Goal: Navigation & Orientation: Understand site structure

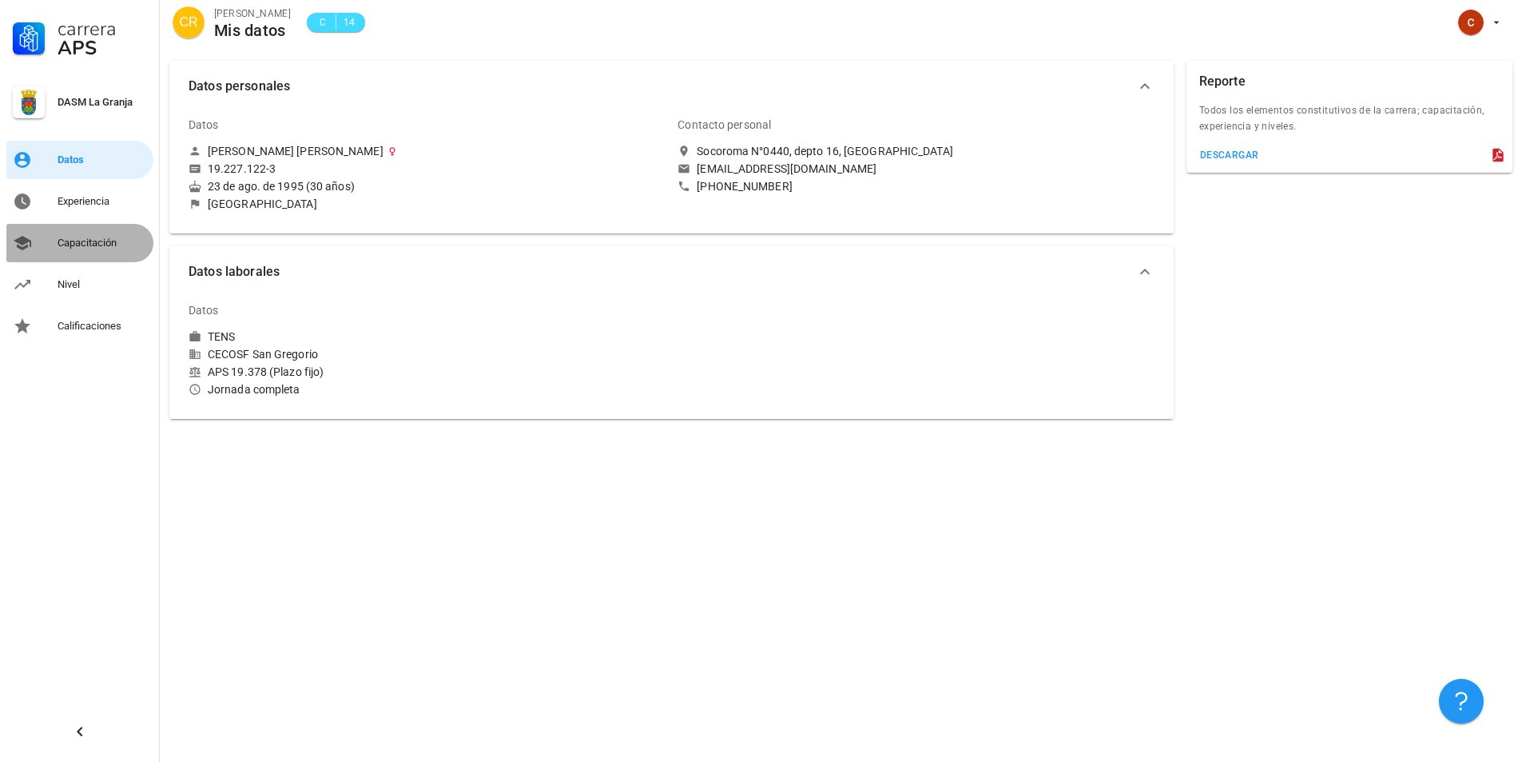
click at [90, 234] on div "Capacitación" at bounding box center [103, 243] width 90 height 26
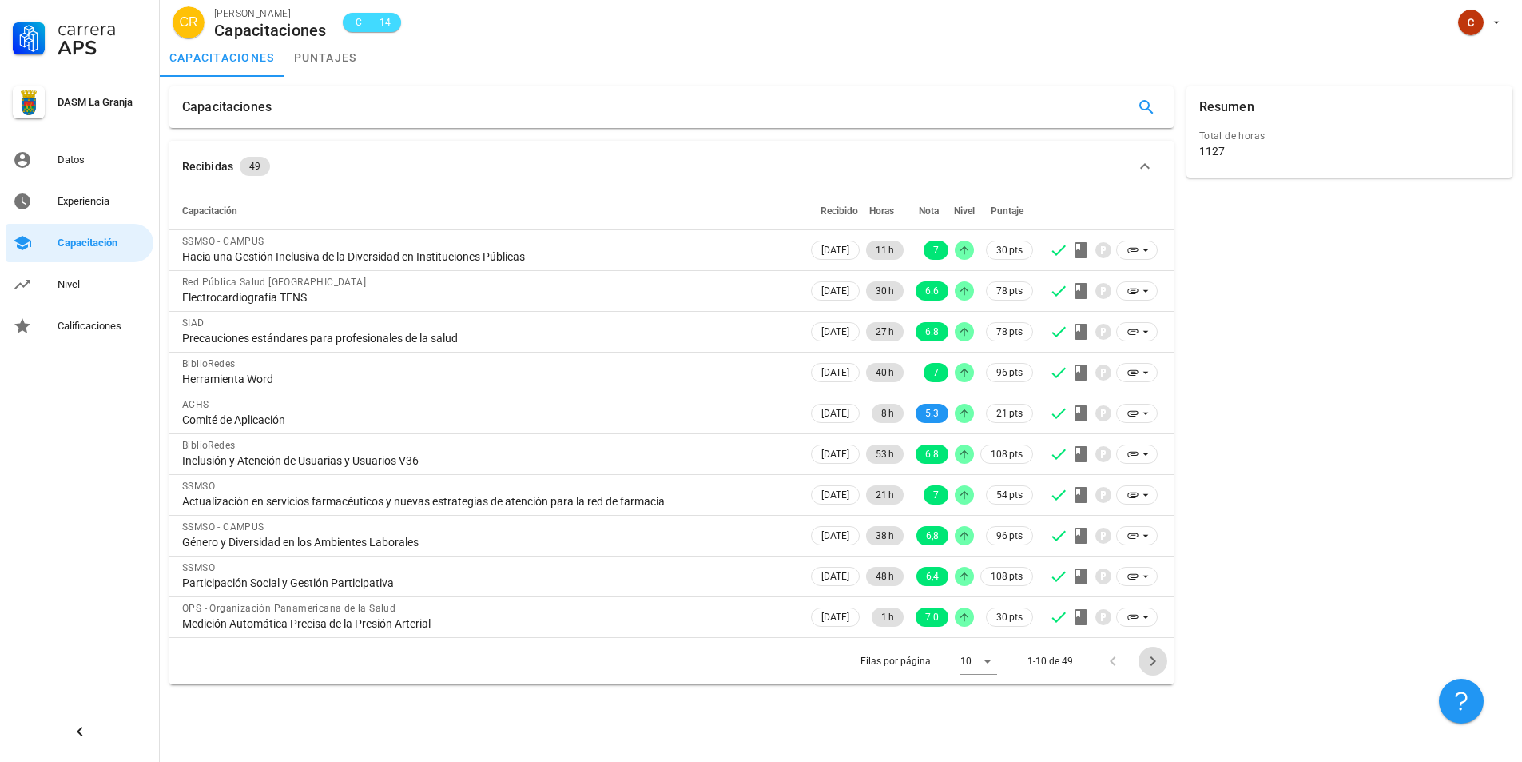
click at [1151, 662] on icon "Página siguiente" at bounding box center [1153, 660] width 19 height 19
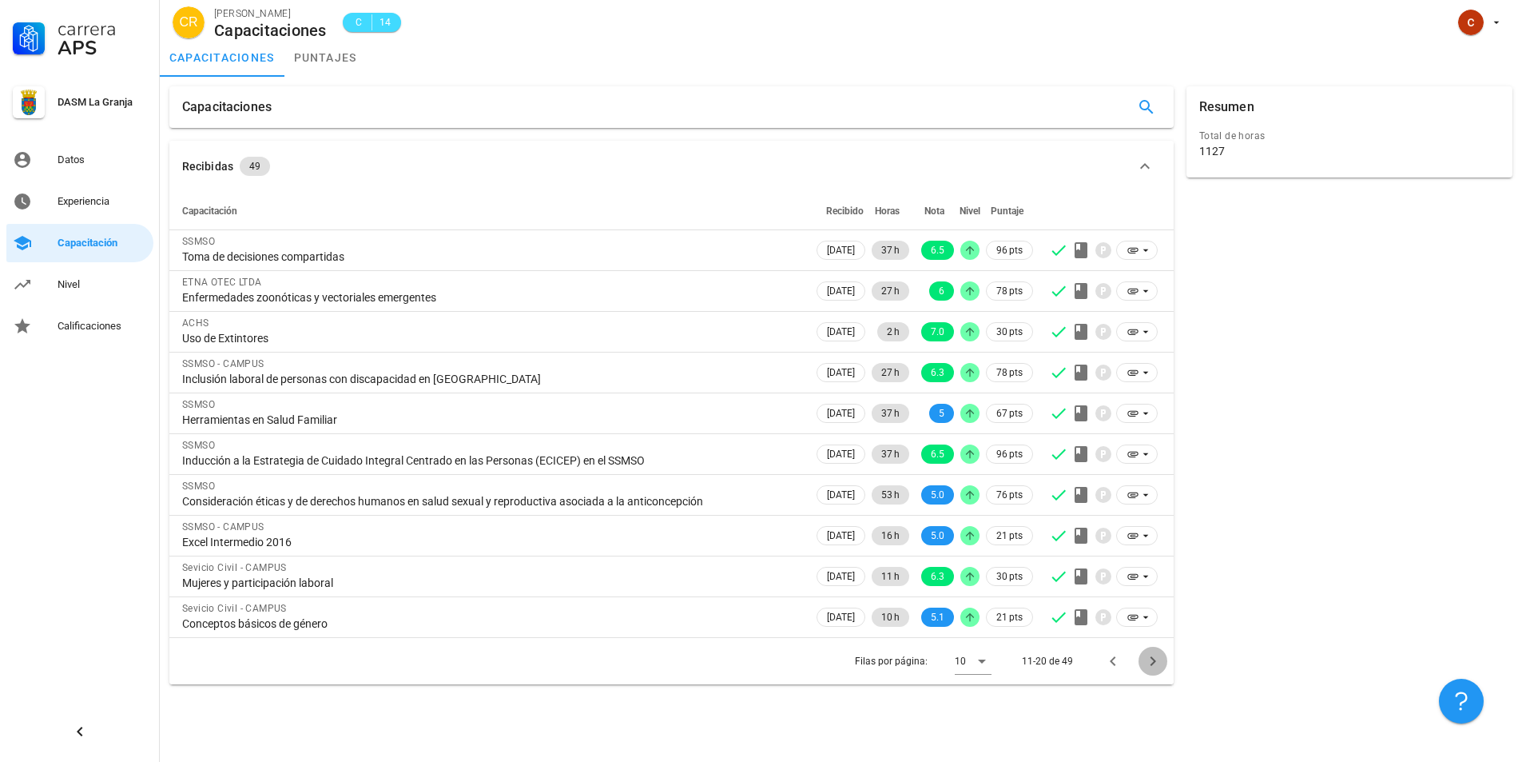
click at [1151, 662] on icon "Página siguiente" at bounding box center [1153, 660] width 19 height 19
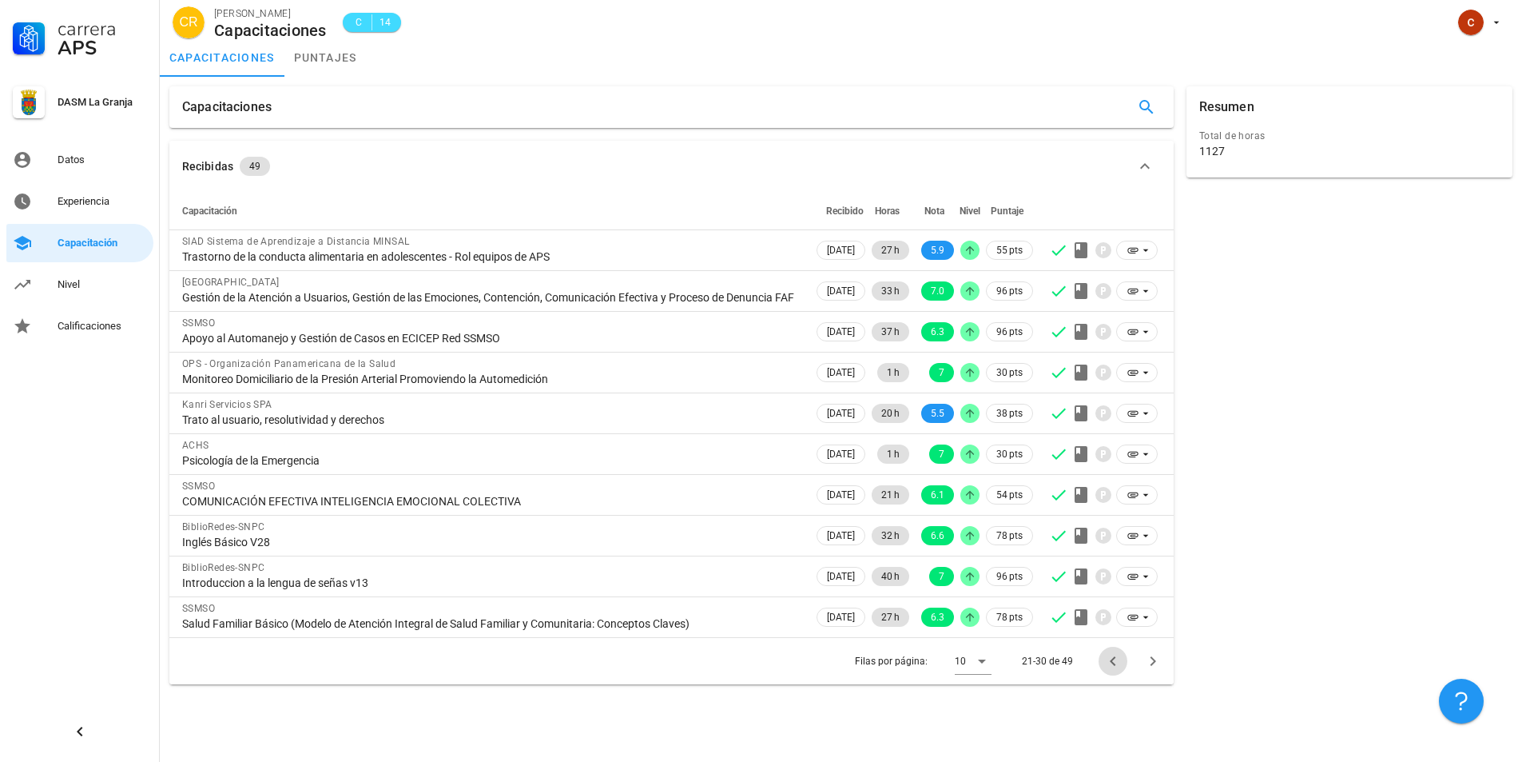
click at [1115, 666] on icon "Página anterior" at bounding box center [1113, 661] width 6 height 10
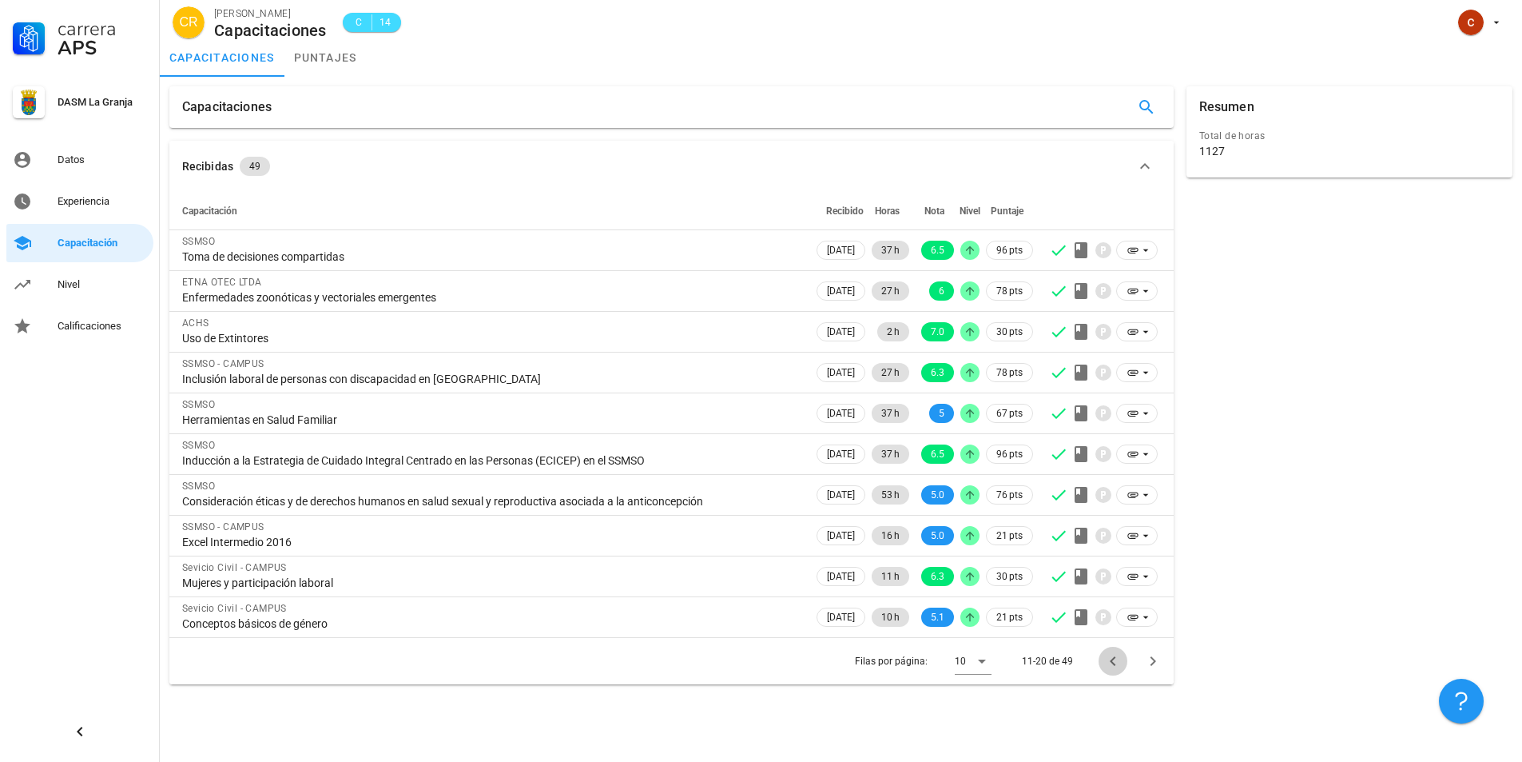
click at [1115, 679] on div "[PERSON_NAME] por página: 10 11-20 de 49" at bounding box center [671, 660] width 1005 height 47
click at [1118, 659] on icon "Página anterior" at bounding box center [1113, 660] width 19 height 19
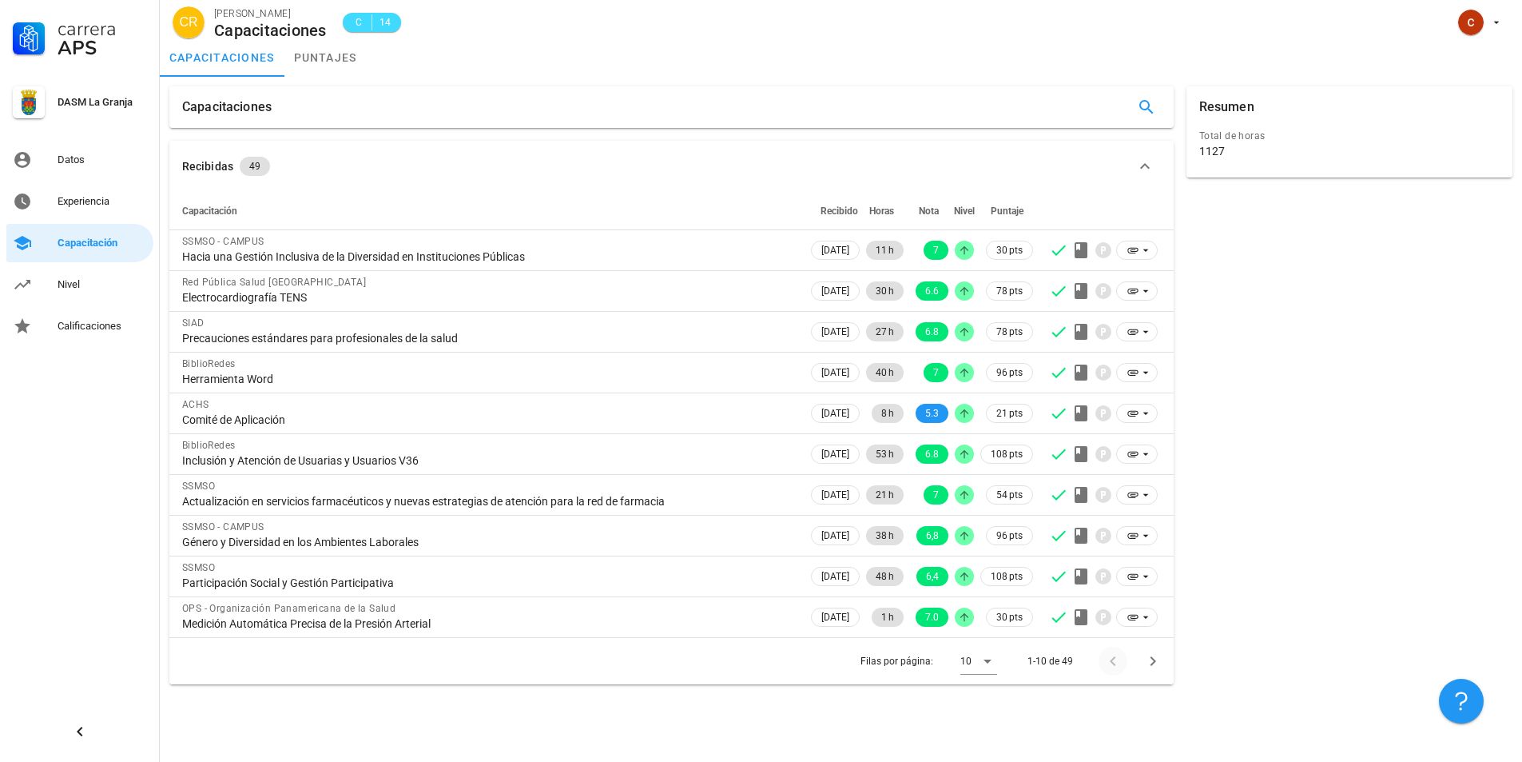
click at [1118, 659] on div at bounding box center [1116, 661] width 34 height 29
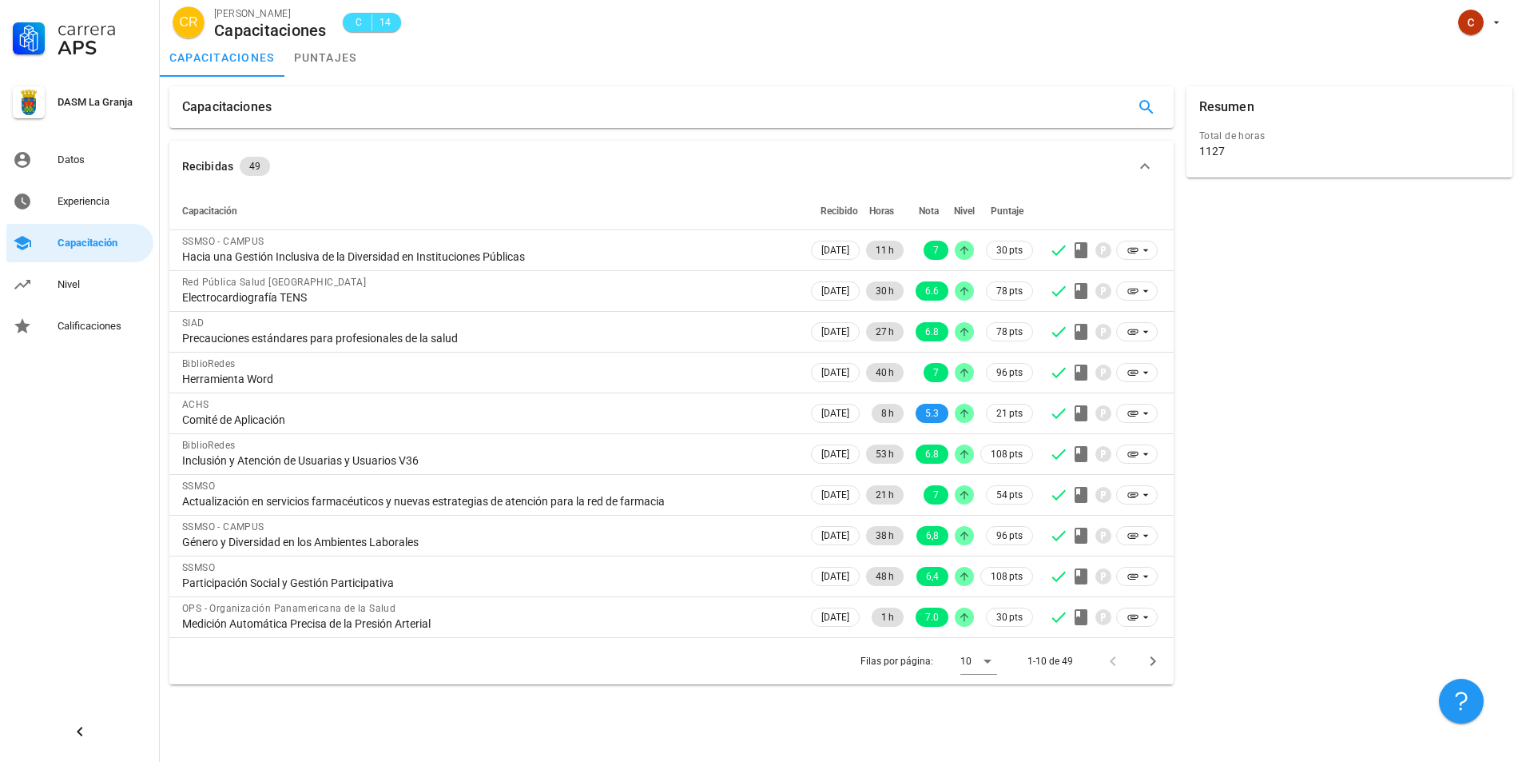
click at [688, 730] on div "Capacitaciones Recibidas 49 Capacitación Recibido Horas Nota Nivel Puntaje SSMS…" at bounding box center [841, 419] width 1363 height 685
click at [90, 298] on link "Nivel" at bounding box center [79, 284] width 147 height 38
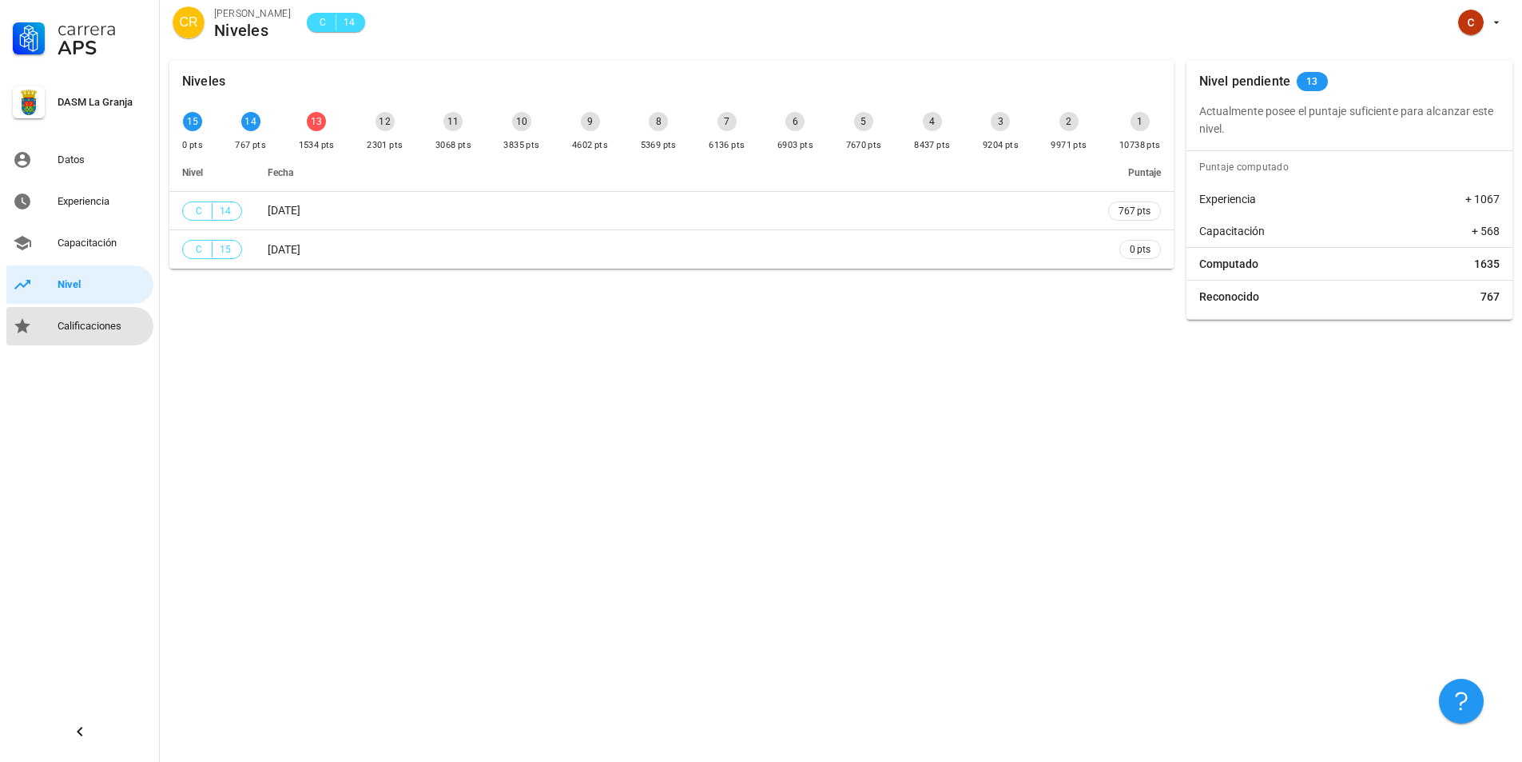
click at [88, 332] on div "Calificaciones" at bounding box center [103, 326] width 90 height 13
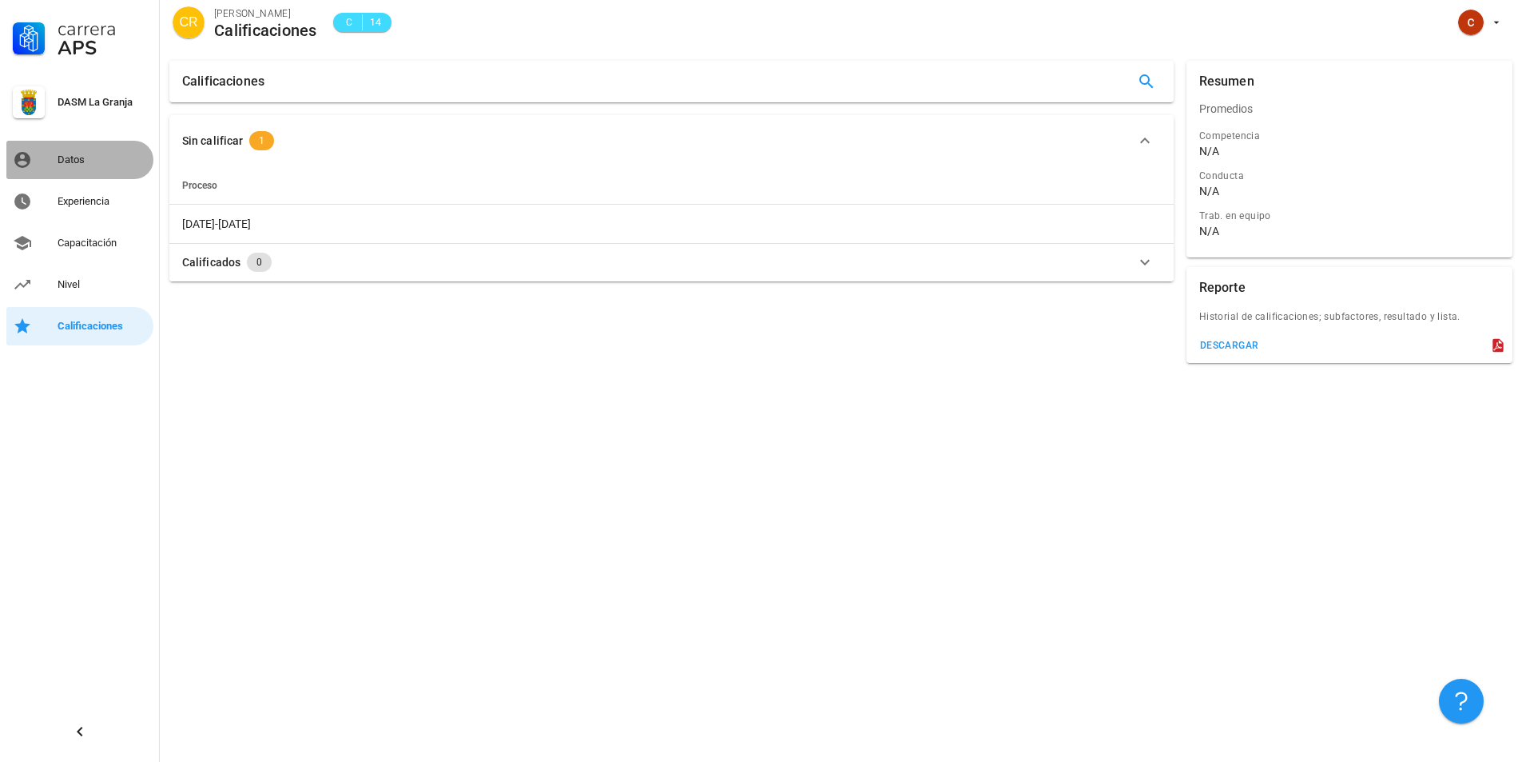
click at [105, 163] on div "Datos" at bounding box center [103, 159] width 90 height 13
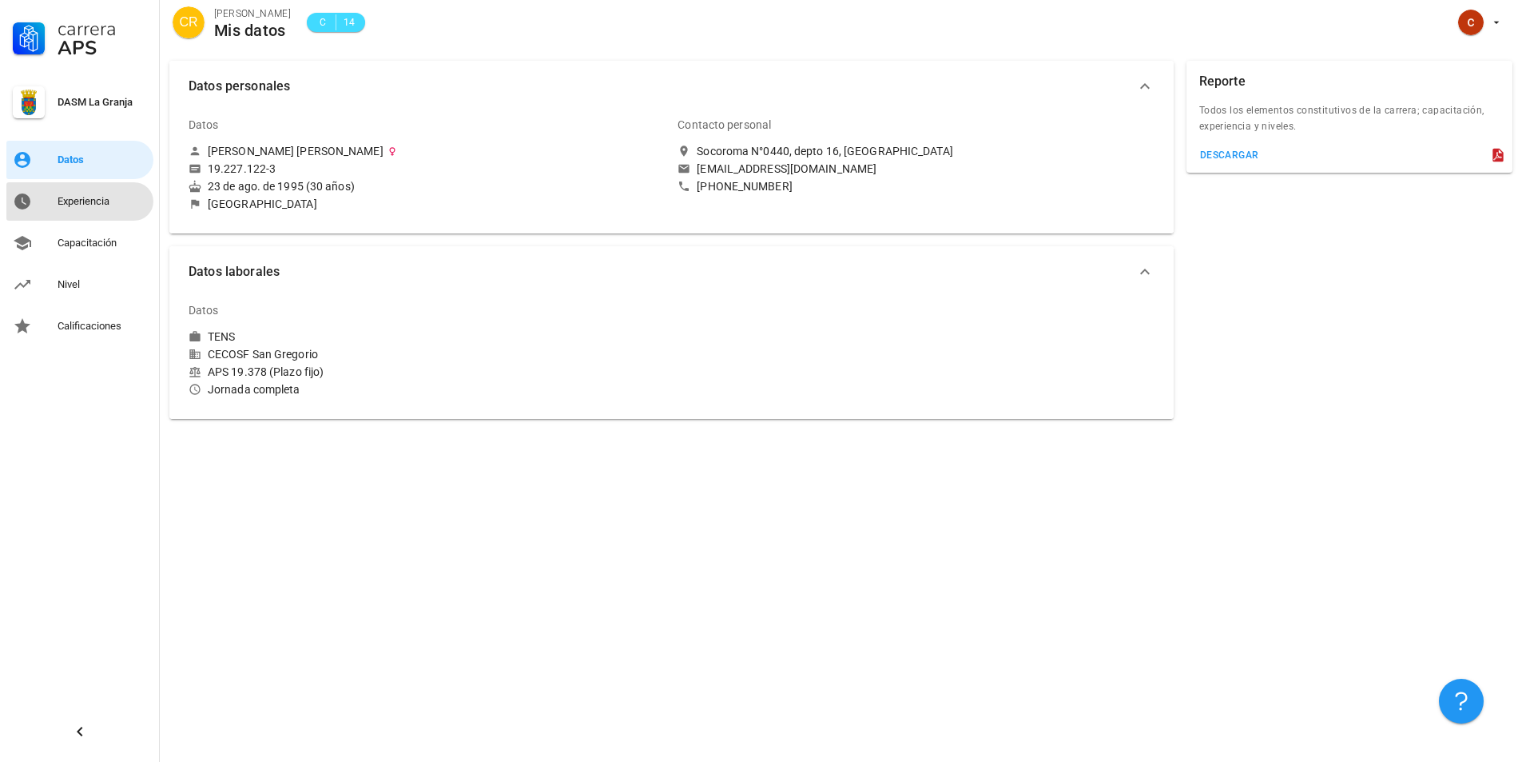
click at [99, 211] on div "Experiencia" at bounding box center [103, 202] width 90 height 26
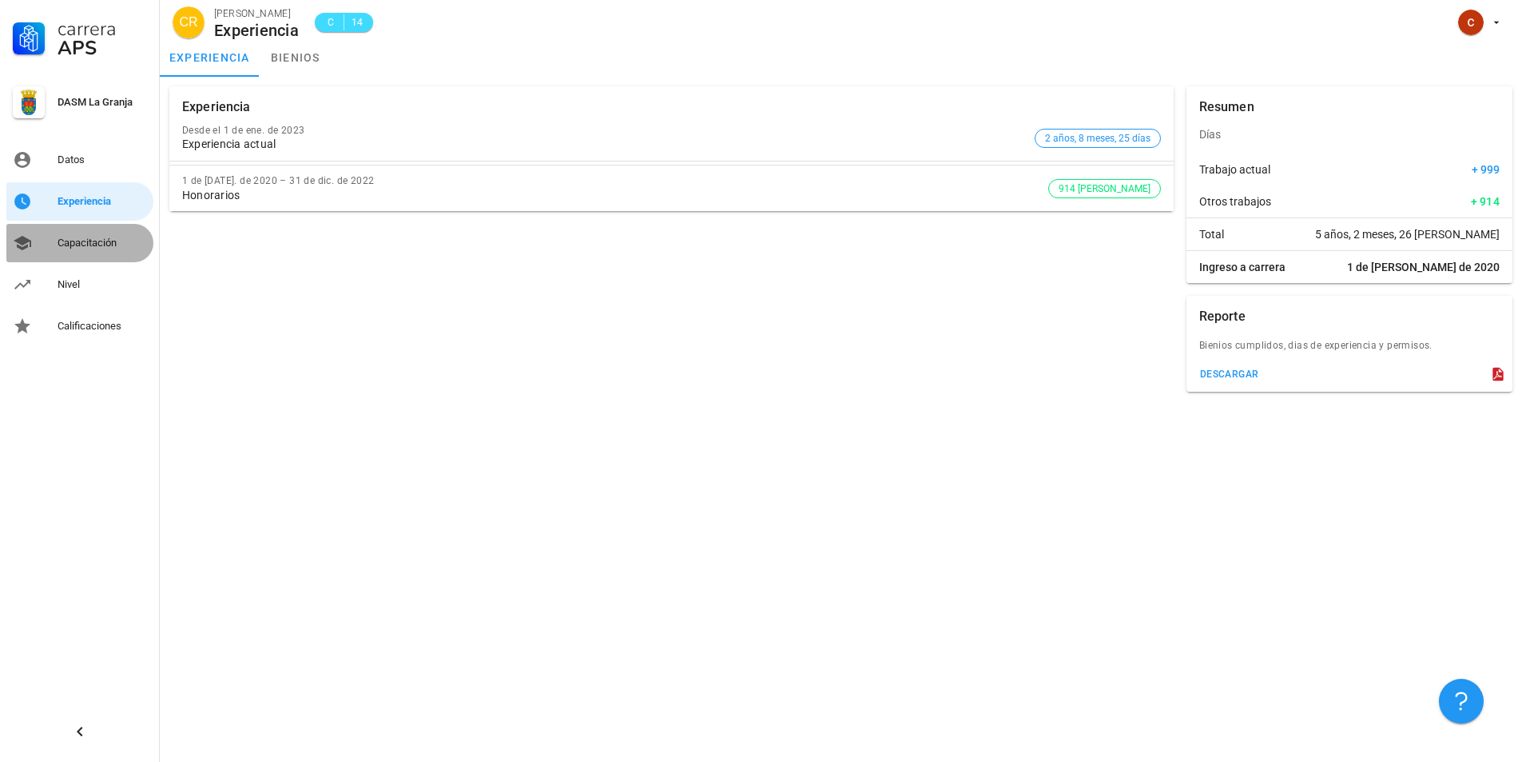
click at [99, 241] on div "Capacitación" at bounding box center [103, 243] width 90 height 13
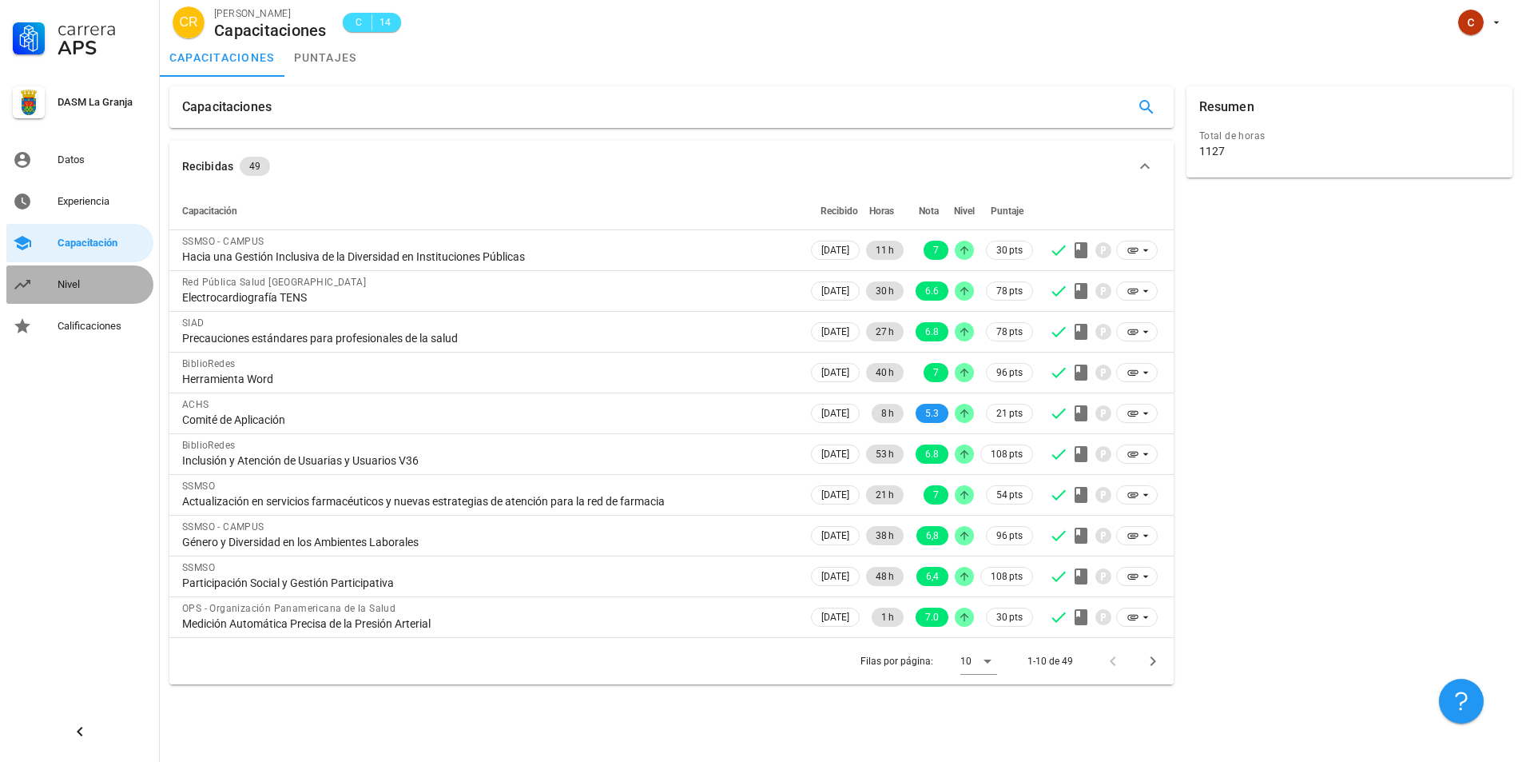
click at [98, 275] on div "Nivel" at bounding box center [103, 285] width 90 height 26
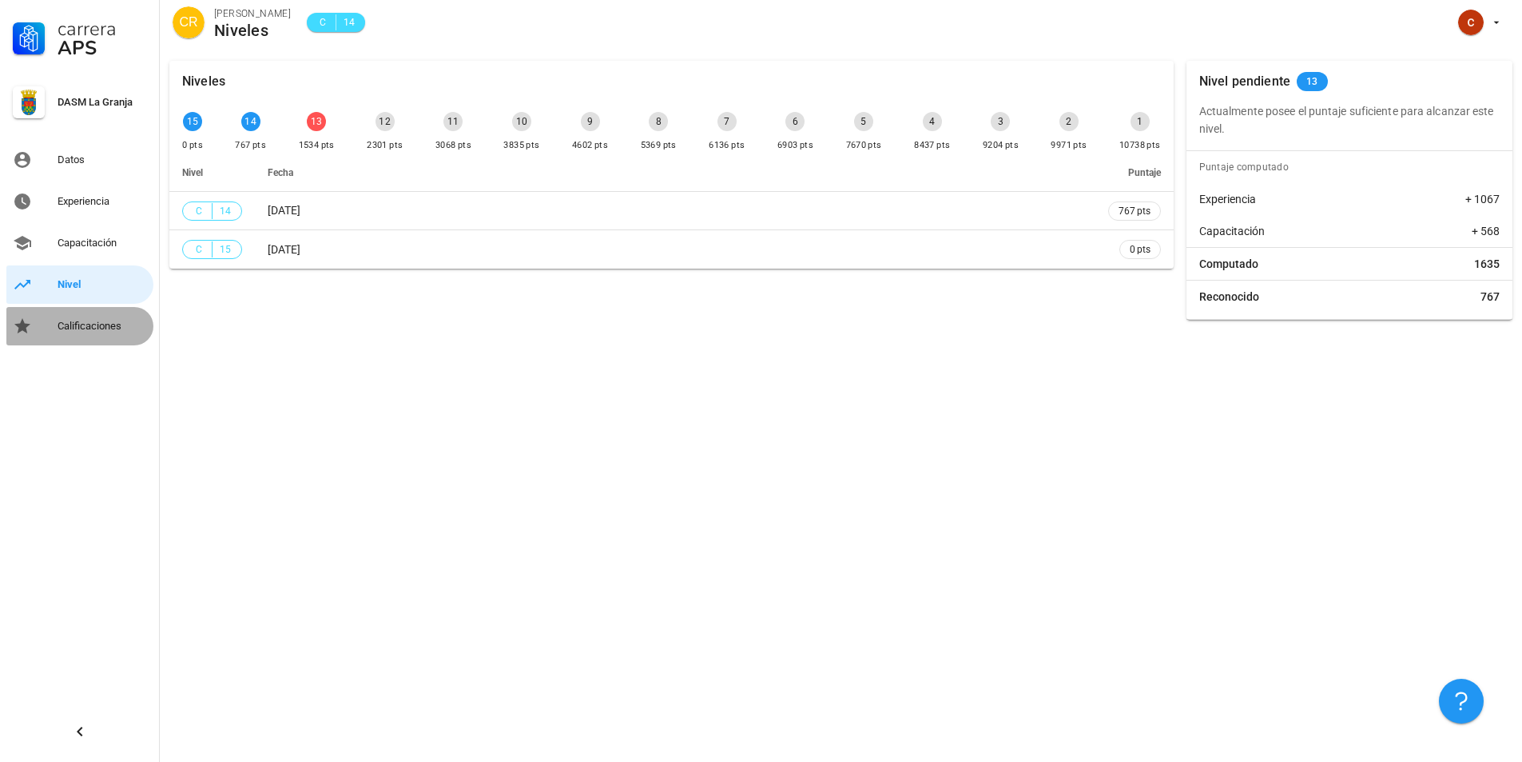
click at [77, 324] on div "Calificaciones" at bounding box center [103, 326] width 90 height 13
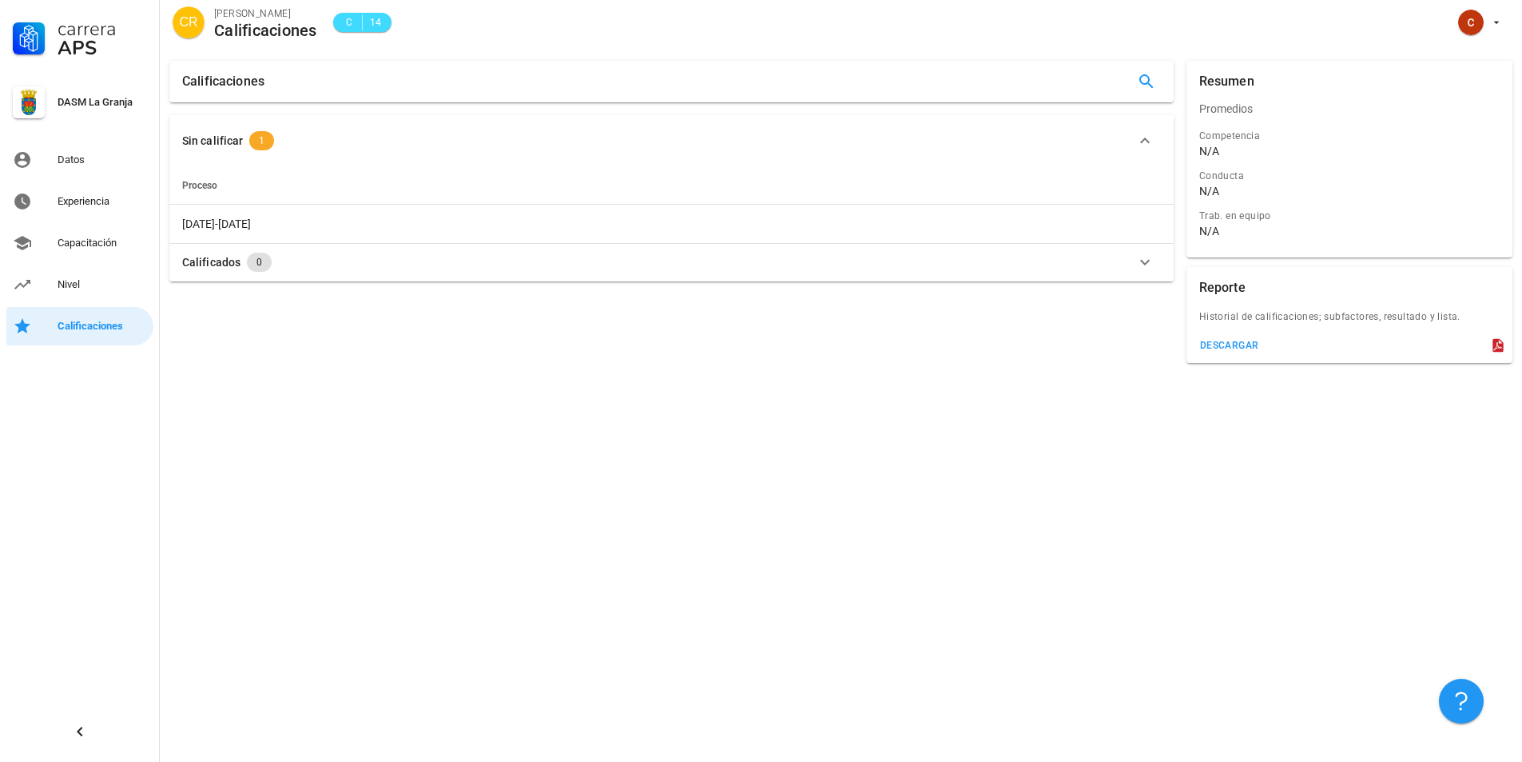
click at [128, 118] on div "DASM La Granja" at bounding box center [79, 109] width 147 height 58
click at [8, 504] on div "Carrera APS DASM La Granja Datos Experiencia Capacitación Nivel Calificaciones" at bounding box center [80, 381] width 160 height 762
